Goal: Communication & Community: Ask a question

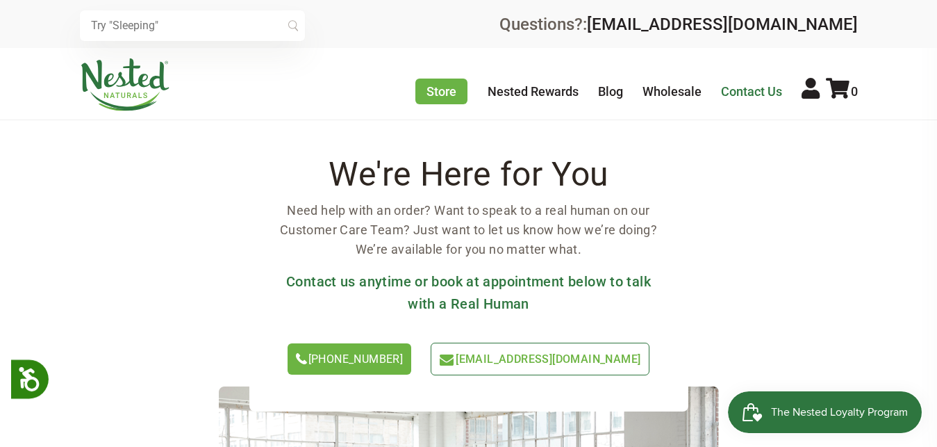
click at [746, 90] on link "Contact Us" at bounding box center [751, 91] width 61 height 15
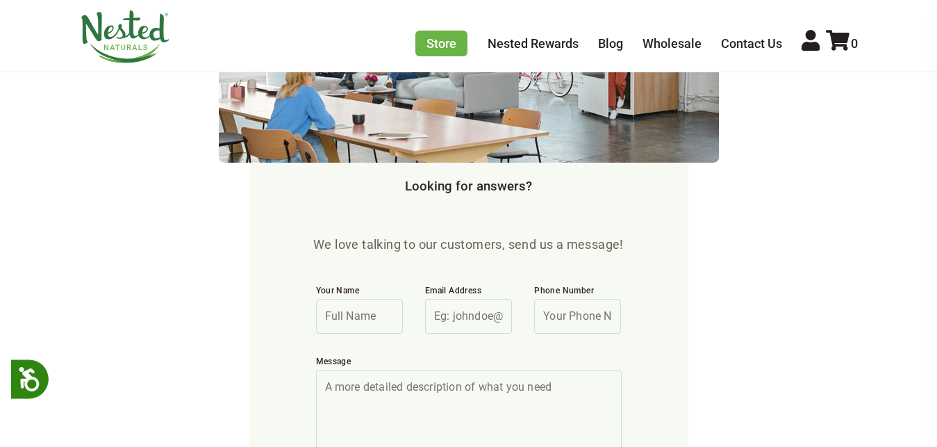
click at [316, 299] on input "Your Name" at bounding box center [359, 316] width 87 height 35
paste textarea "Get your website to Google first page - SEO for your website! Hey there, We can…"
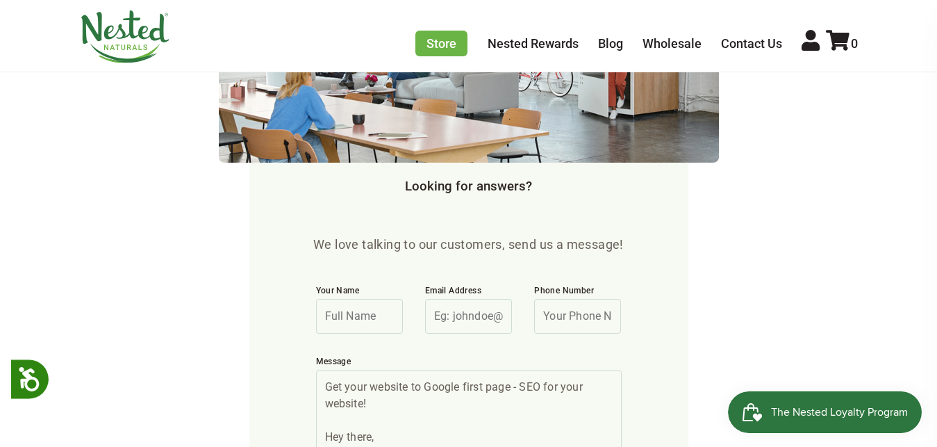
scroll to position [0, 0]
type textarea "Get your website to Google first page - SEO for your website! Hey there, We can…"
click at [316, 299] on input "Your Name" at bounding box center [359, 316] width 87 height 35
paste input "Nora Eva"
type input "Nora Eva"
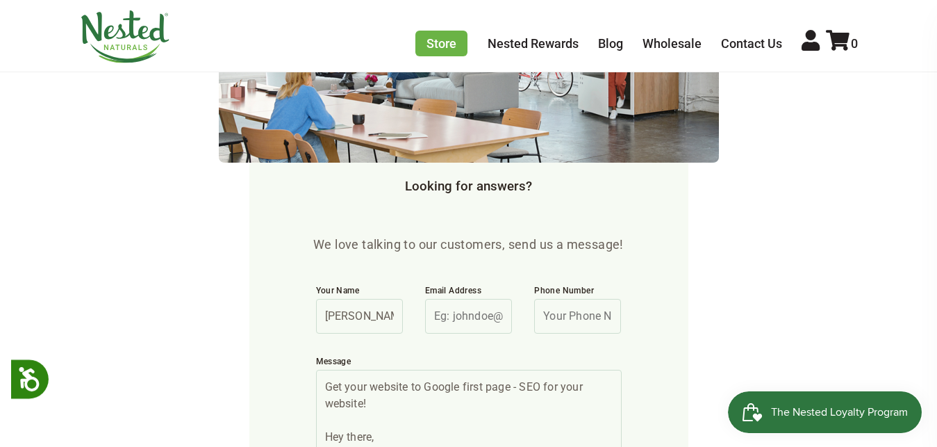
click at [438, 299] on input "Email Address" at bounding box center [468, 316] width 87 height 35
paste input "nora@digieexperts.com"
type input "nora@digieexperts.com"
click at [589, 299] on input "Phone Number" at bounding box center [577, 316] width 87 height 35
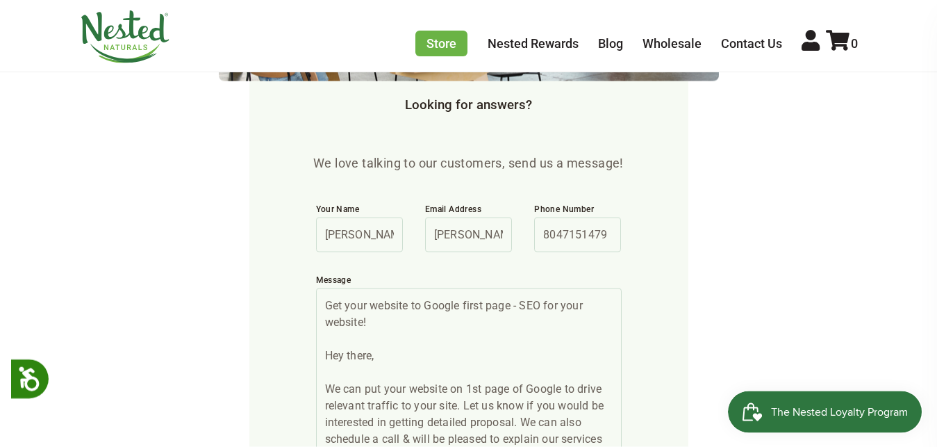
scroll to position [638, 0]
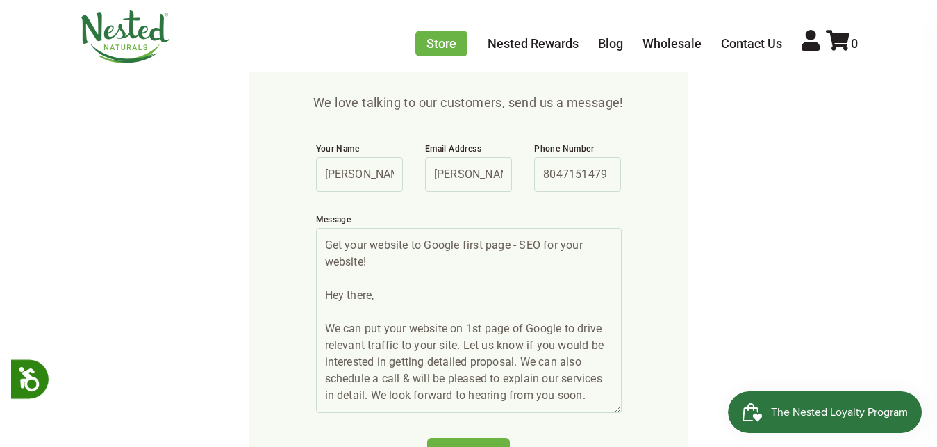
type input "8047151479"
click at [442, 438] on input "Send Now" at bounding box center [468, 453] width 83 height 31
click at [447, 438] on input "Send Now" at bounding box center [468, 453] width 83 height 31
